Goal: Task Accomplishment & Management: Manage account settings

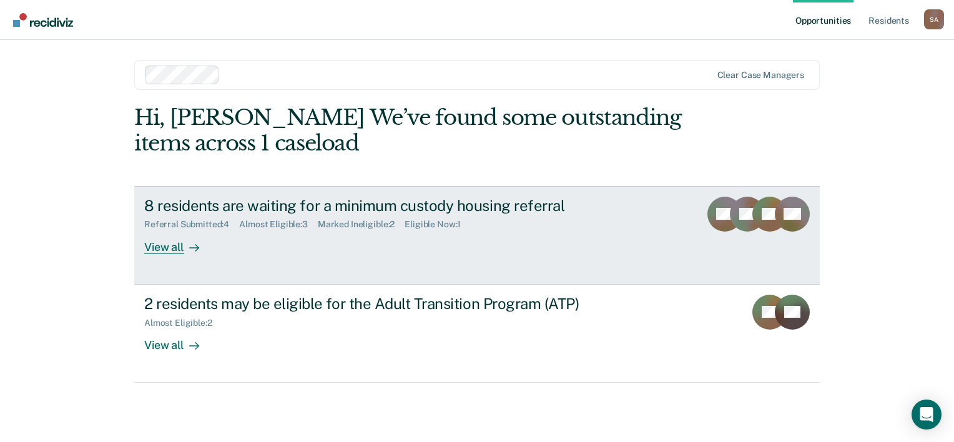
click at [262, 207] on div "8 residents are waiting for a minimum custody housing referral" at bounding box center [363, 206] width 438 height 18
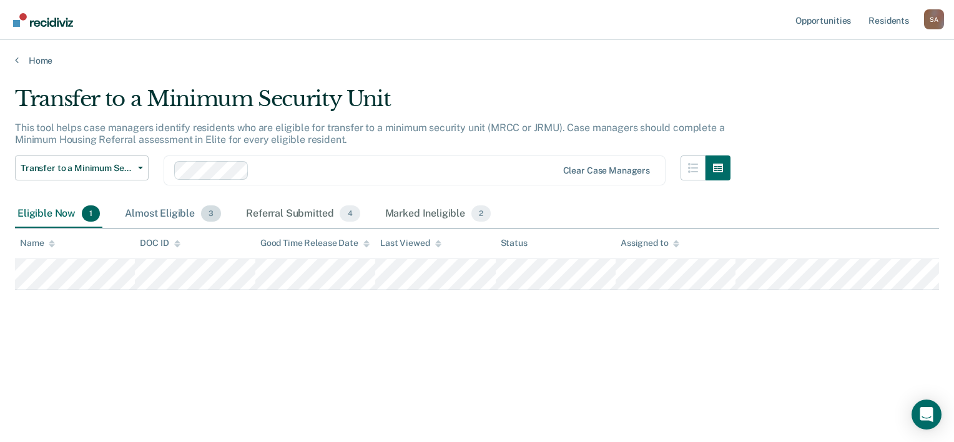
click at [184, 214] on div "Almost Eligible 3" at bounding box center [172, 213] width 101 height 27
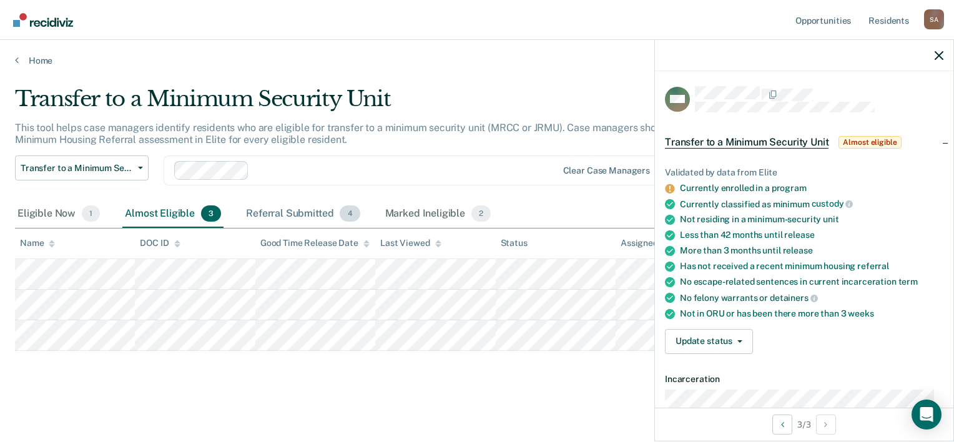
click at [305, 215] on div "Referral Submitted 4" at bounding box center [302, 213] width 119 height 27
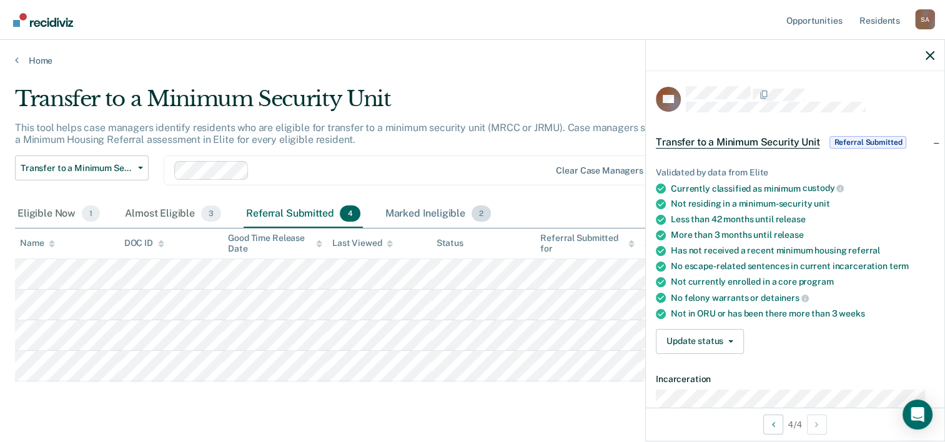
click at [428, 212] on div "Marked Ineligible 2" at bounding box center [438, 213] width 111 height 27
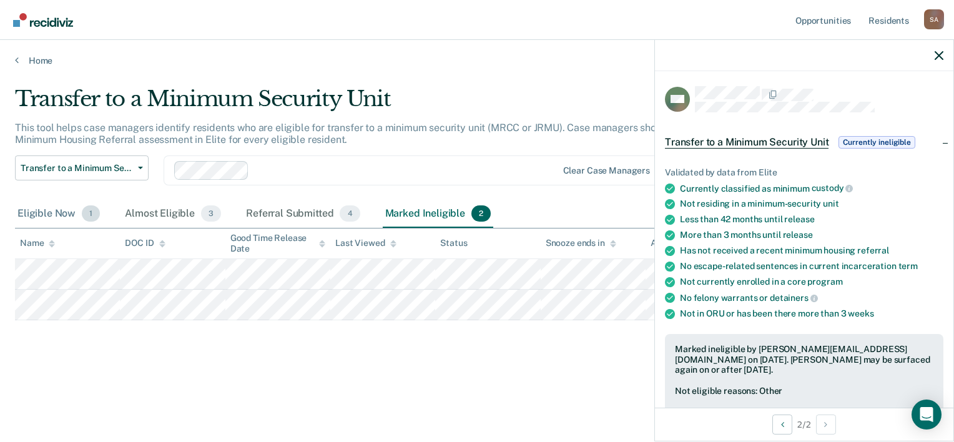
click at [61, 214] on div "Eligible Now 1" at bounding box center [58, 213] width 87 height 27
